Goal: Task Accomplishment & Management: Complete application form

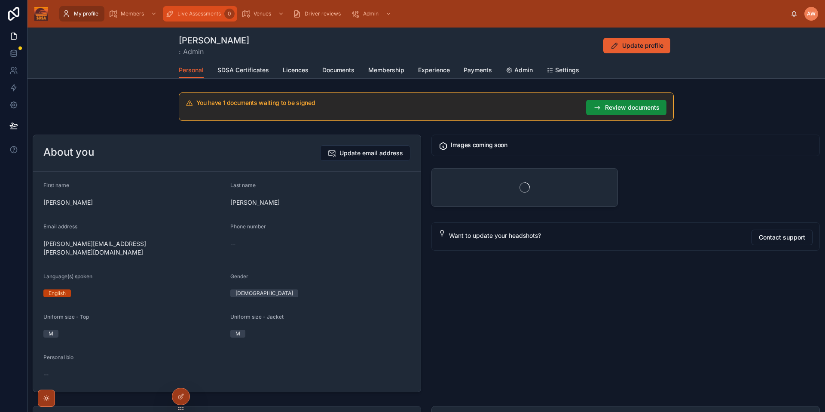
click at [201, 13] on span "Live Assessments" at bounding box center [198, 13] width 43 height 7
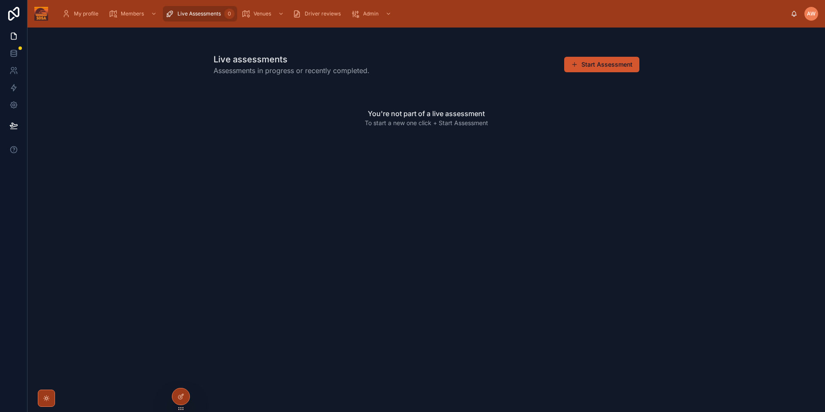
click at [585, 66] on button "Start Assessment" at bounding box center [601, 64] width 75 height 15
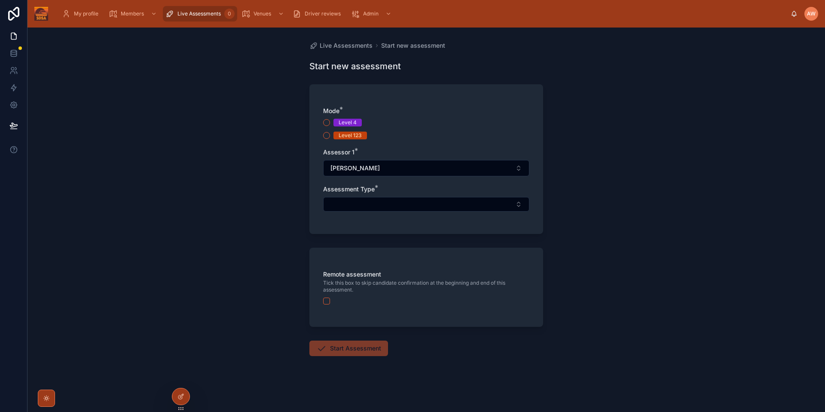
click at [340, 130] on div "Level 4 Level 123" at bounding box center [426, 129] width 206 height 21
click at [342, 139] on div "Level 123" at bounding box center [350, 135] width 23 height 8
click at [330, 139] on button "Level 123" at bounding box center [326, 135] width 7 height 7
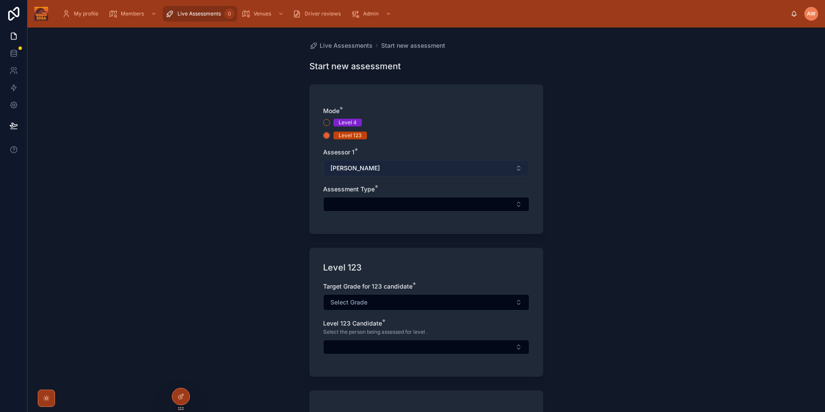
click at [415, 174] on button "[PERSON_NAME]" at bounding box center [426, 168] width 206 height 16
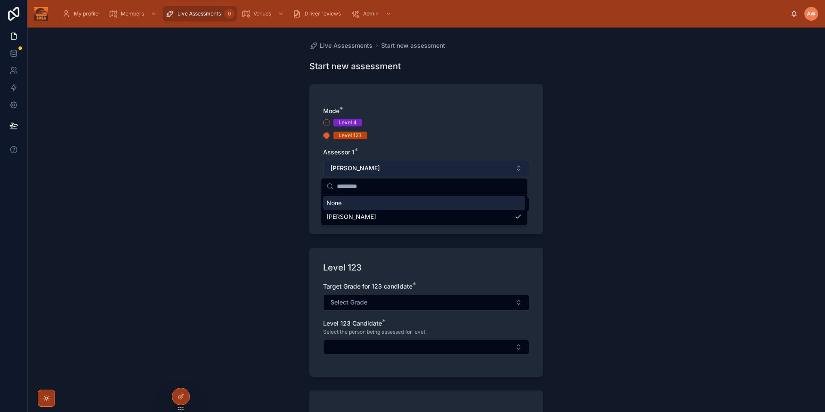
click at [412, 170] on button "[PERSON_NAME]" at bounding box center [426, 168] width 206 height 16
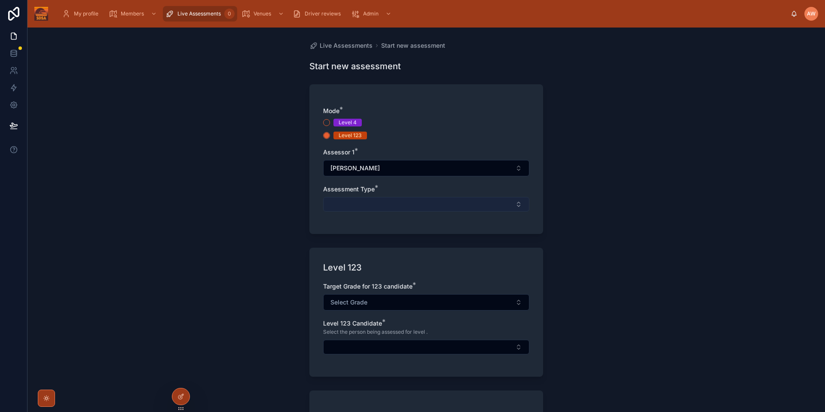
click at [382, 201] on button "Select Button" at bounding box center [426, 204] width 206 height 15
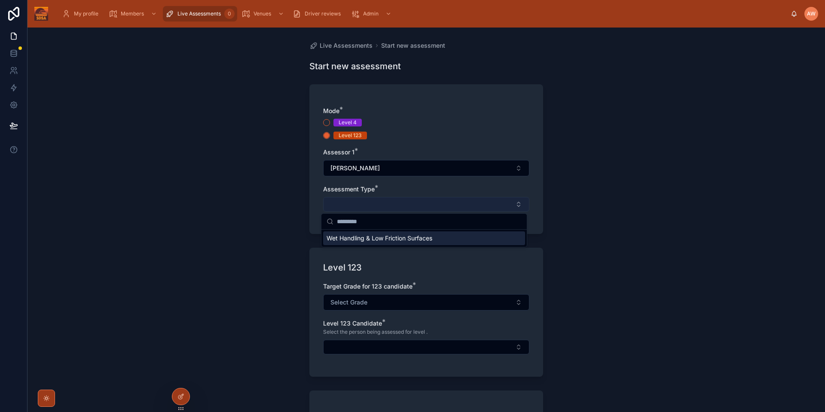
click at [382, 201] on button "Select Button" at bounding box center [426, 204] width 206 height 15
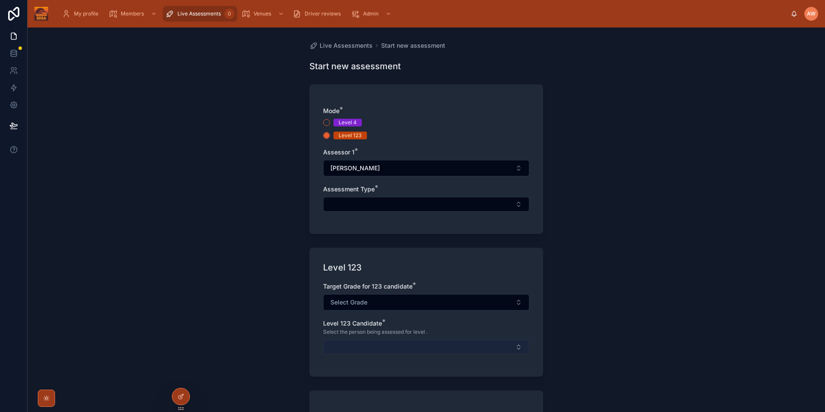
click at [385, 347] on button "Select Button" at bounding box center [426, 346] width 206 height 15
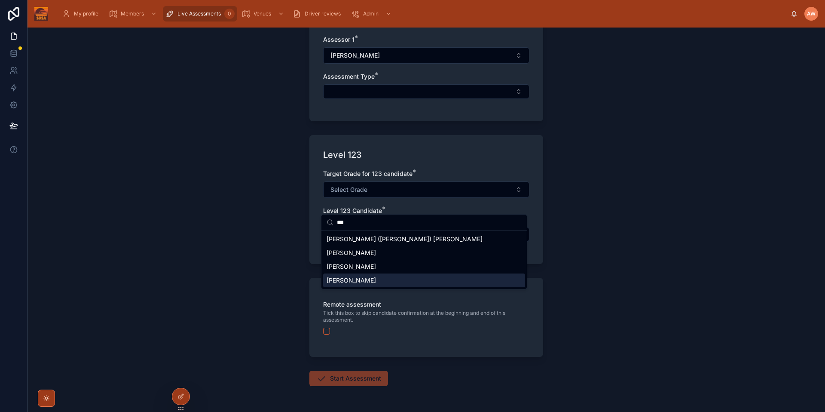
scroll to position [142, 0]
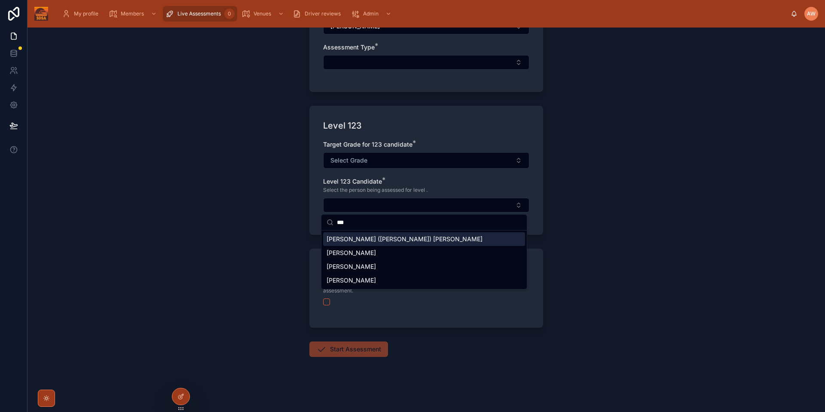
type input "***"
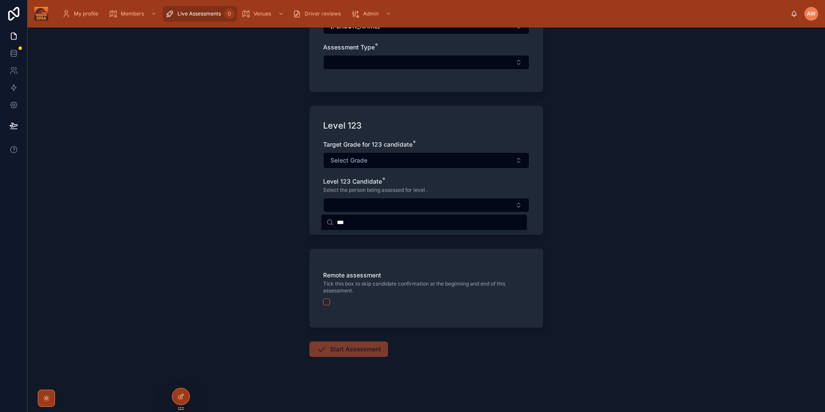
click at [657, 241] on div "Live Assessments Start new assessment Start new assessment Mode * Level 4 Level…" at bounding box center [427, 220] width 798 height 384
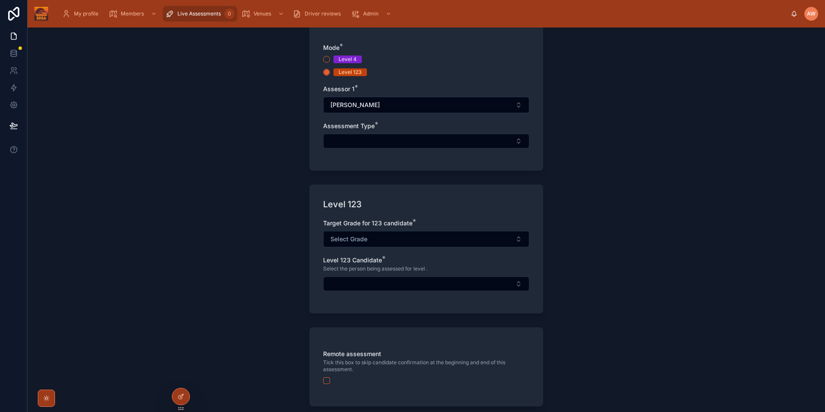
scroll to position [0, 0]
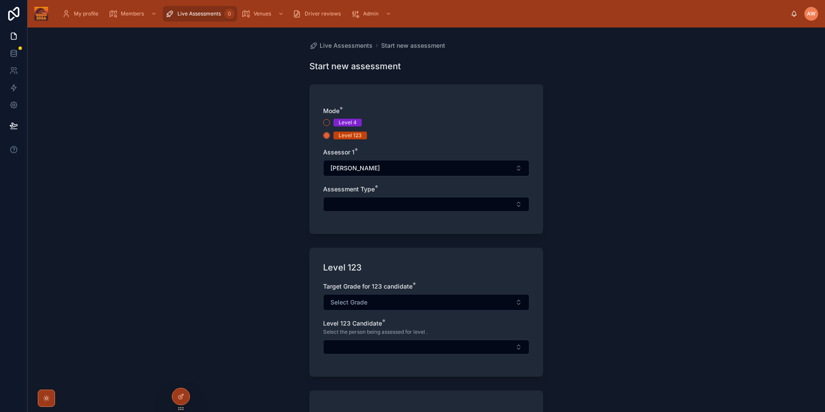
click at [810, 12] on span "AW" at bounding box center [811, 13] width 9 height 7
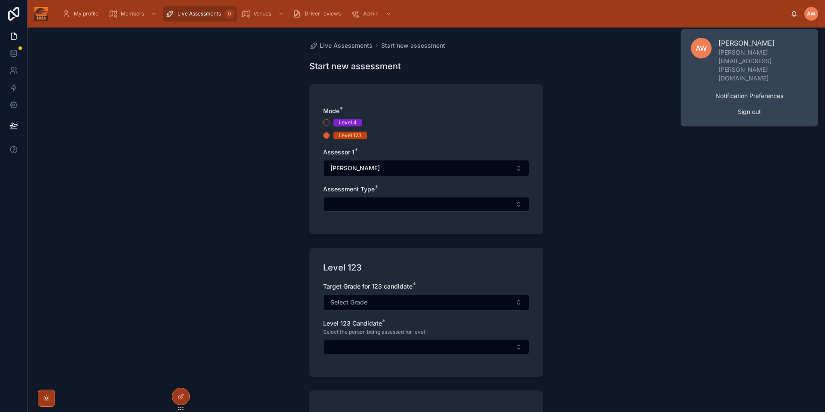
click at [190, 303] on div "Live Assessments Start new assessment Start new assessment Mode * Level 4 Level…" at bounding box center [427, 220] width 798 height 384
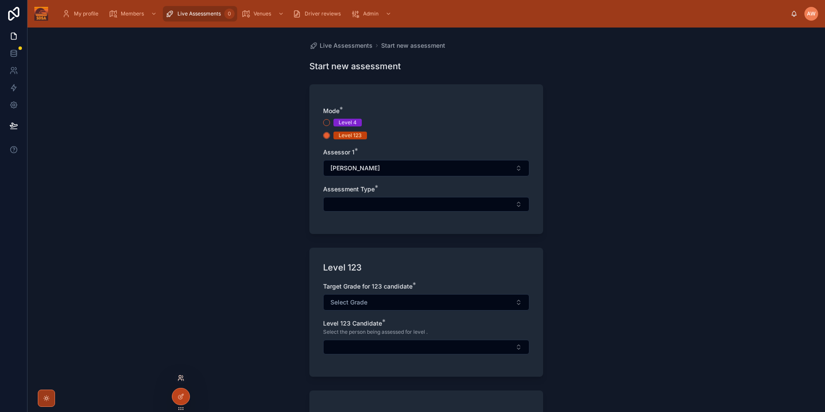
click at [180, 380] on icon at bounding box center [180, 377] width 7 height 7
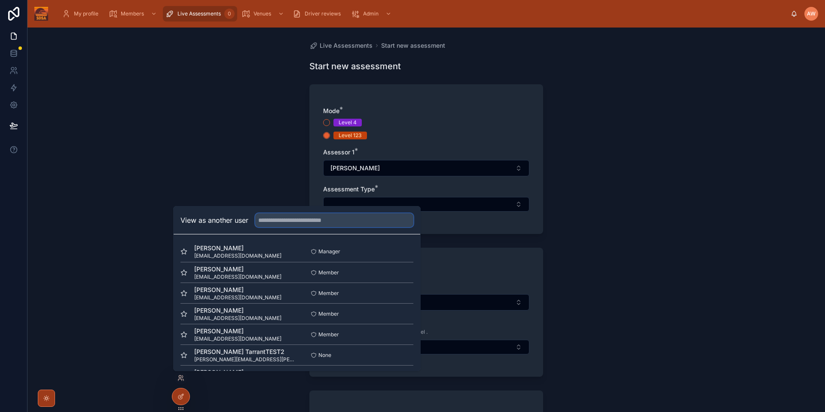
click at [323, 224] on input "text" at bounding box center [334, 220] width 158 height 14
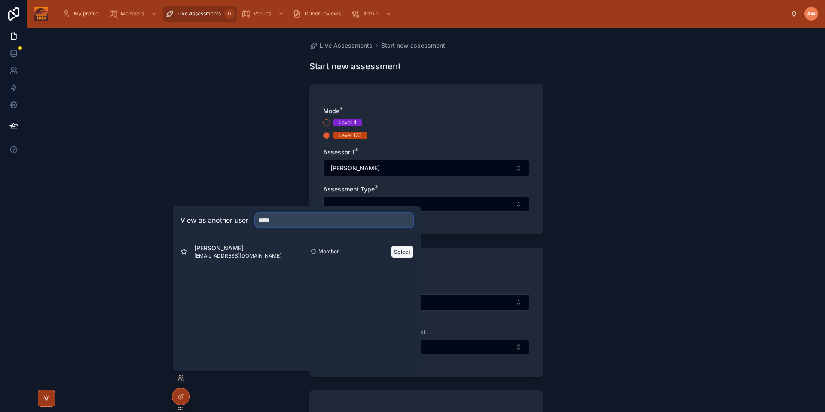
type input "*****"
click at [399, 256] on button "Select" at bounding box center [402, 251] width 22 height 12
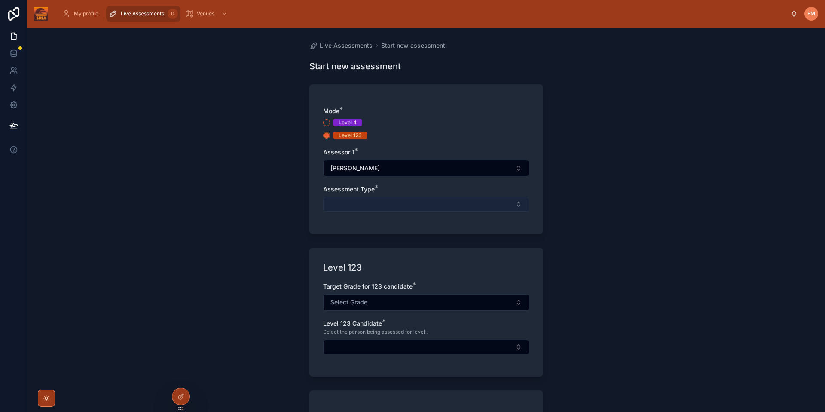
click at [396, 200] on button "Select Button" at bounding box center [426, 204] width 206 height 15
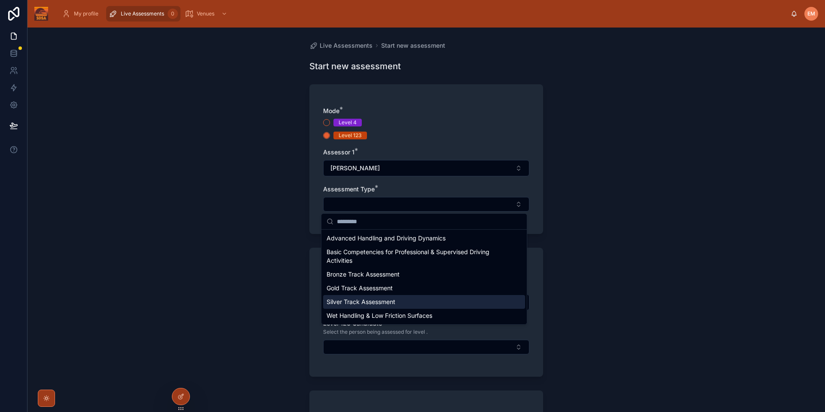
click at [654, 301] on div "Live Assessments Start new assessment Start new assessment Mode * Level 4 Level…" at bounding box center [427, 220] width 798 height 384
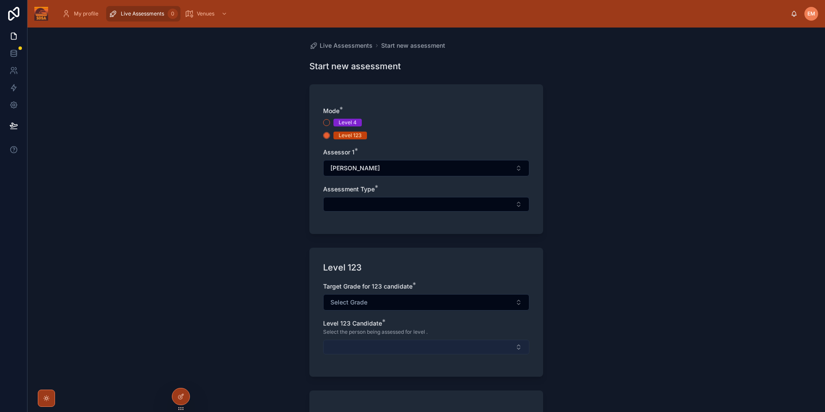
click at [369, 346] on button "Select Button" at bounding box center [426, 346] width 206 height 15
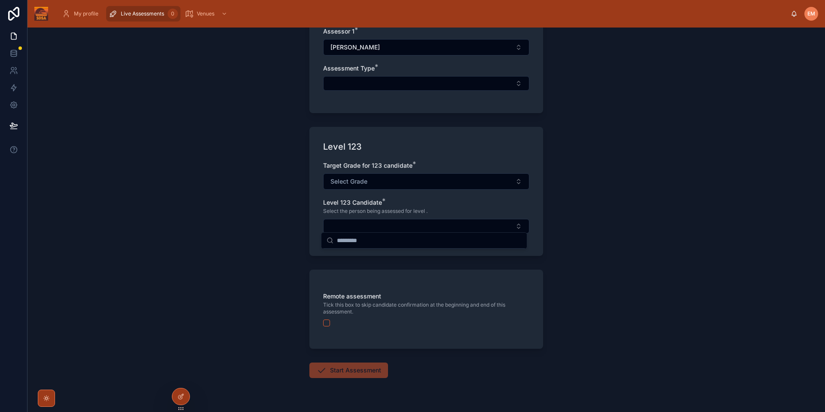
scroll to position [124, 0]
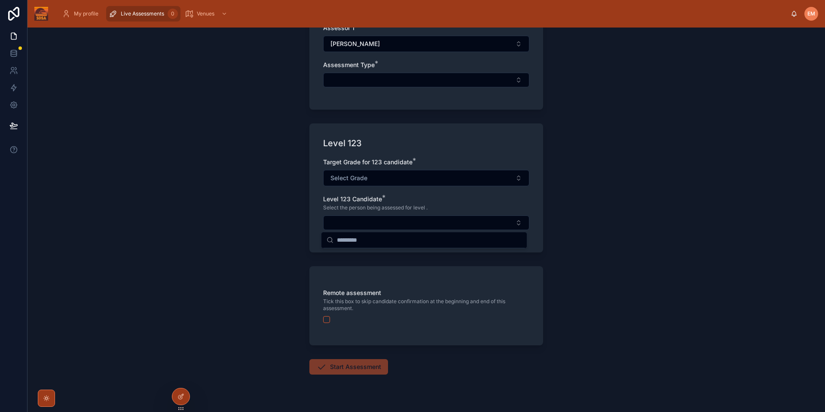
click at [593, 215] on div "Live Assessments Start new assessment Start new assessment Mode * Level 4 Level…" at bounding box center [427, 220] width 798 height 384
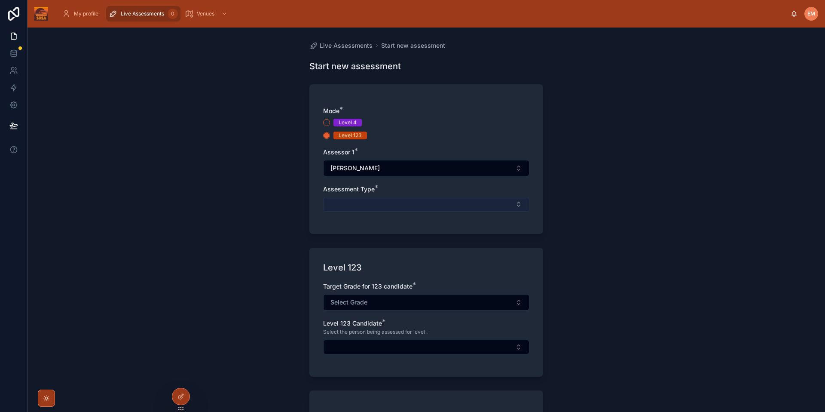
click at [338, 201] on button "Select Button" at bounding box center [426, 204] width 206 height 15
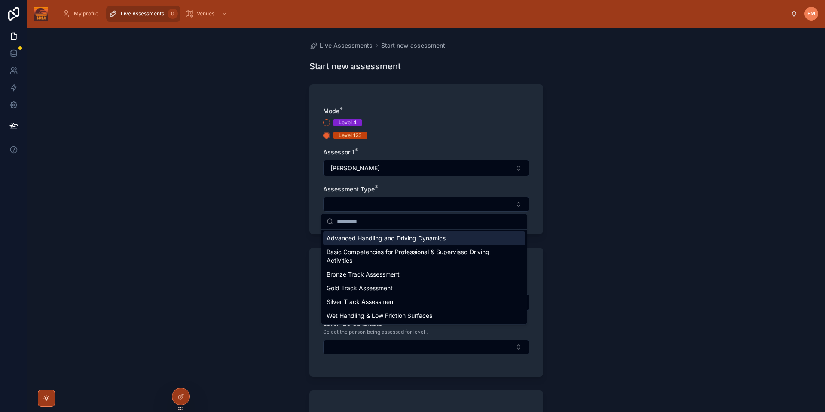
click at [375, 240] on span "Advanced Handling and Driving Dynamics" at bounding box center [386, 238] width 119 height 9
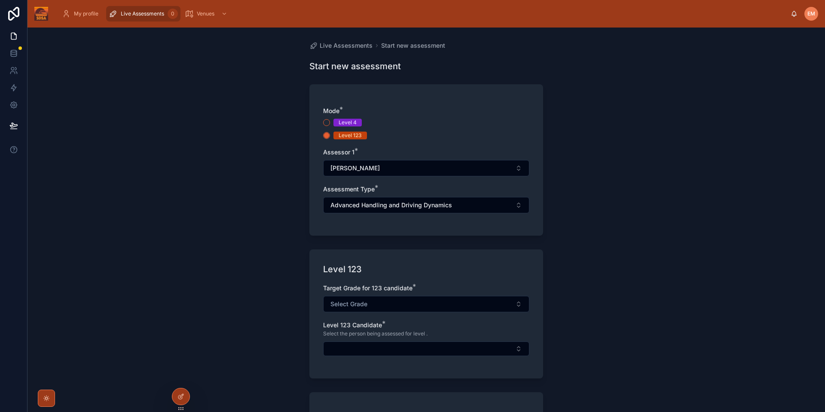
scroll to position [144, 0]
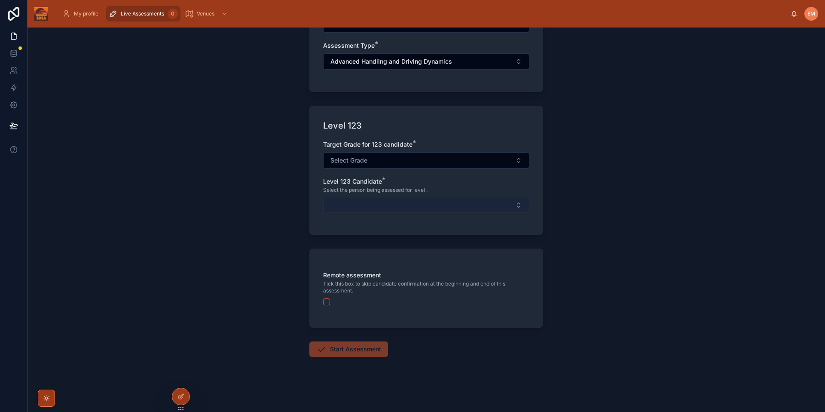
click at [349, 202] on button "Select Button" at bounding box center [426, 205] width 206 height 15
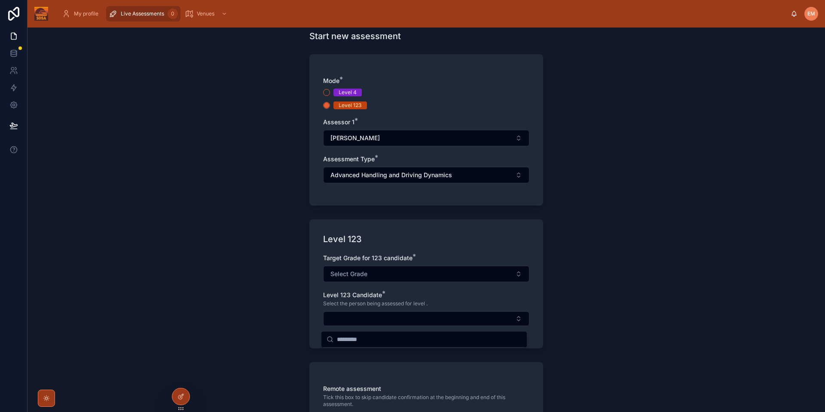
scroll to position [26, 0]
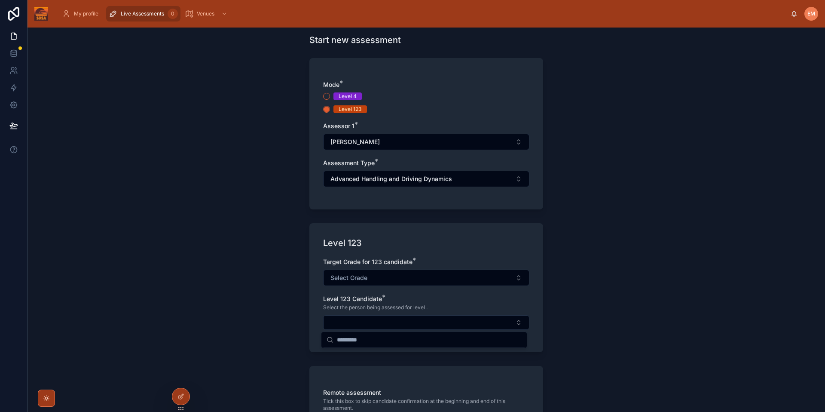
click at [641, 176] on div "Live Assessments Start new assessment Start new assessment Mode * Level 4 Level…" at bounding box center [427, 220] width 798 height 384
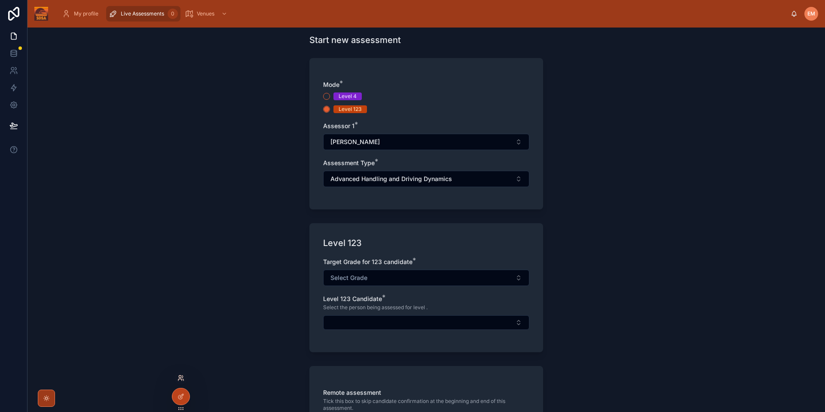
click at [178, 379] on icon at bounding box center [179, 380] width 3 height 2
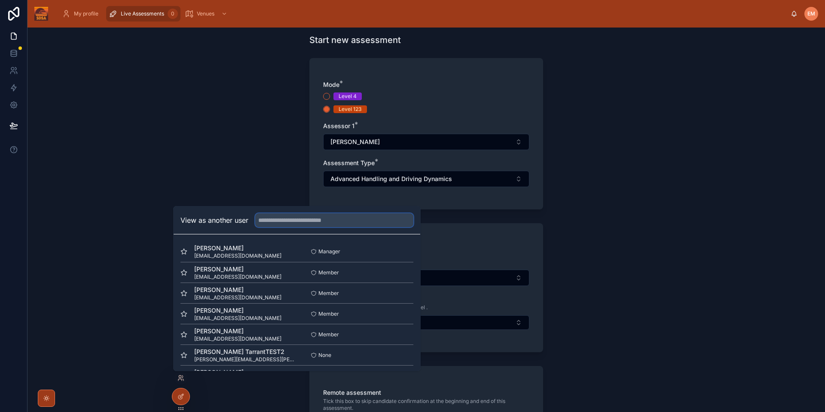
click at [330, 225] on input "text" at bounding box center [334, 220] width 158 height 14
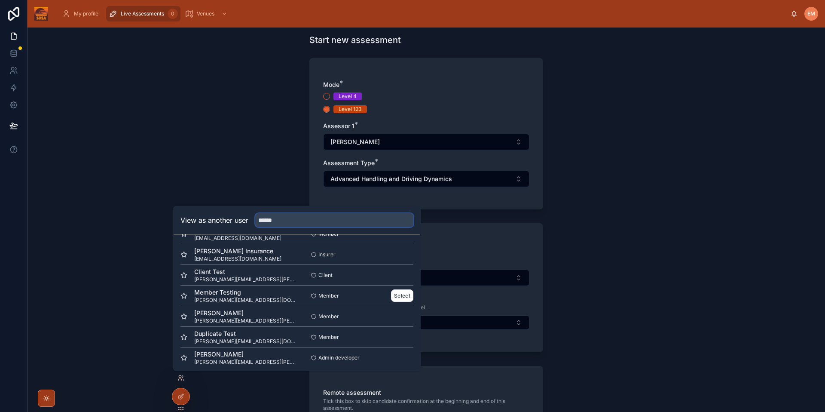
scroll to position [43, 0]
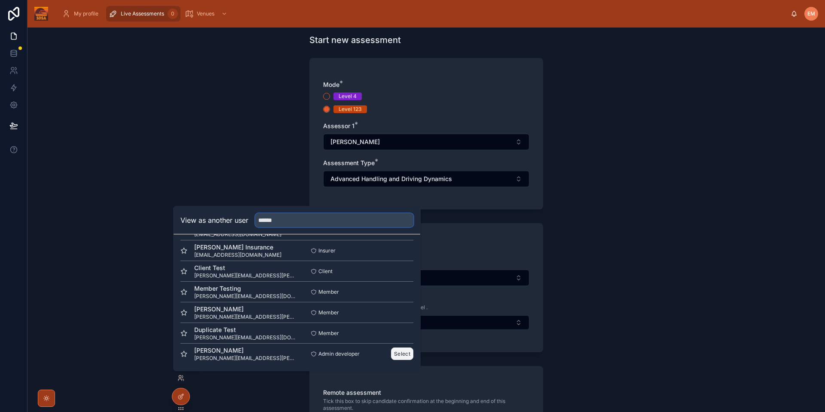
type input "******"
click at [401, 356] on button "Select" at bounding box center [402, 353] width 22 height 12
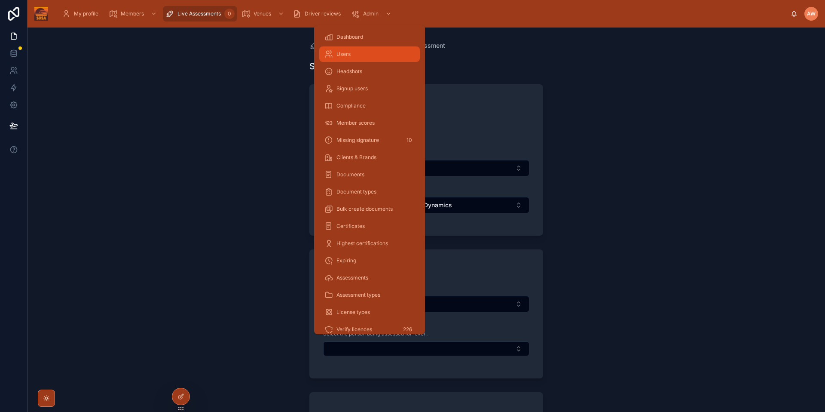
click at [354, 50] on div "Users" at bounding box center [369, 54] width 90 height 14
